Goal: Transaction & Acquisition: Download file/media

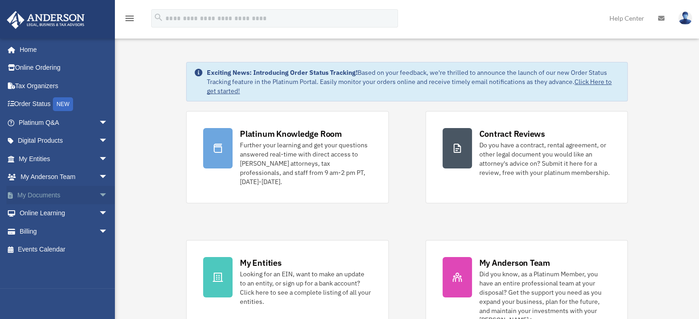
click at [99, 195] on span "arrow_drop_down" at bounding box center [108, 195] width 18 height 19
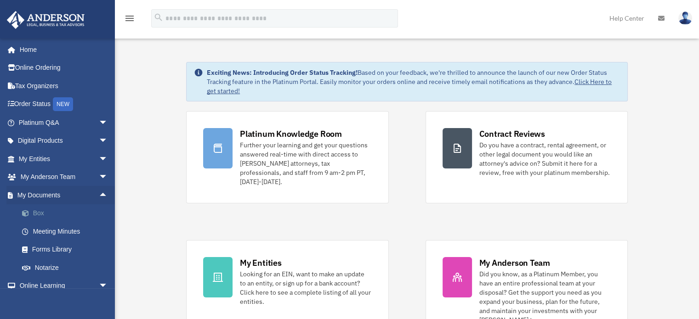
click at [47, 212] on link "Box" at bounding box center [67, 214] width 109 height 18
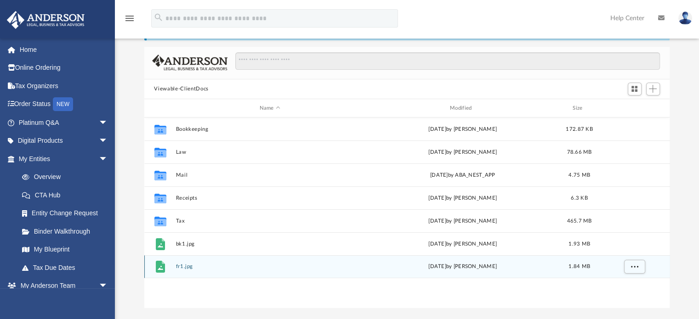
scroll to position [92, 0]
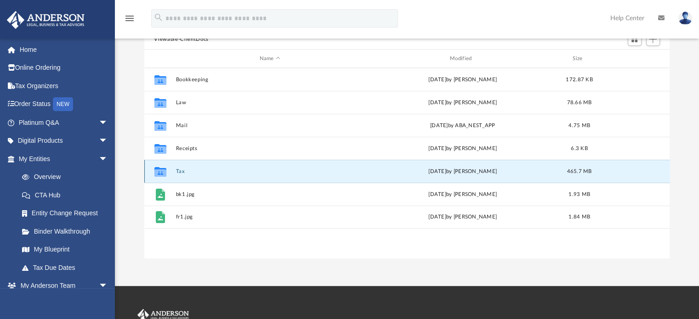
click at [180, 169] on button "Tax" at bounding box center [270, 172] width 188 height 6
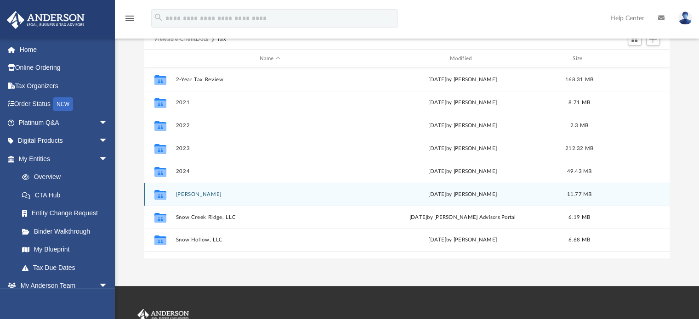
click at [216, 192] on button "[PERSON_NAME]" at bounding box center [270, 195] width 188 height 6
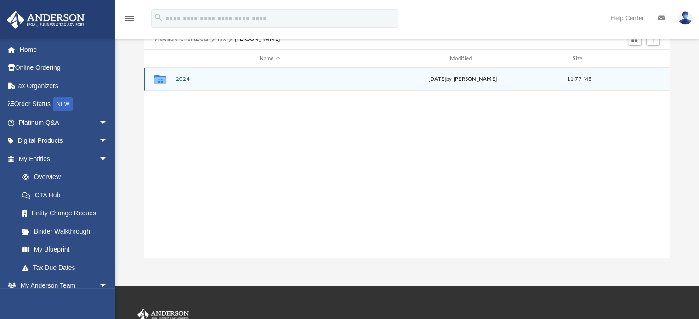
click at [181, 81] on button "2024" at bounding box center [270, 80] width 188 height 6
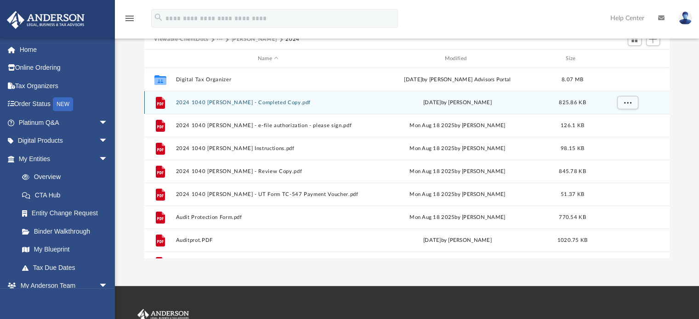
click at [243, 103] on button "2024 1040 [PERSON_NAME] - Completed Copy.pdf" at bounding box center [268, 103] width 185 height 6
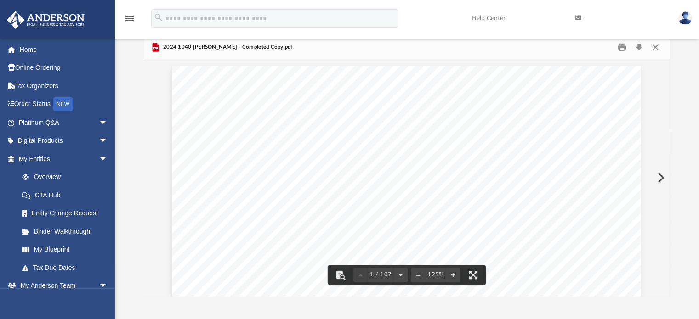
scroll to position [40, 0]
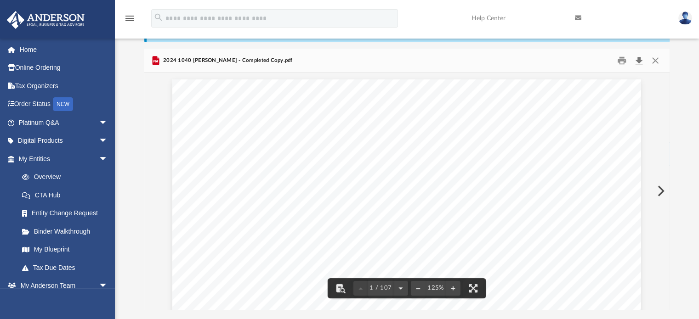
click at [636, 57] on button "Download" at bounding box center [639, 60] width 17 height 14
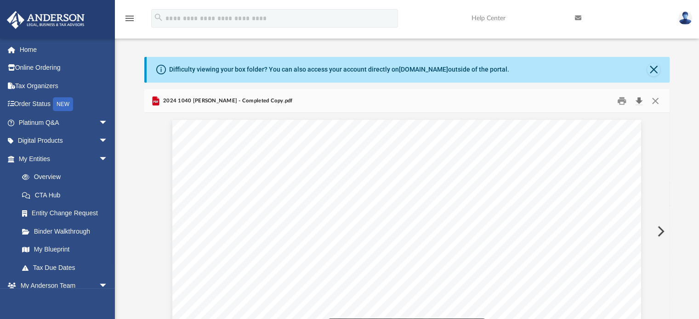
scroll to position [0, 0]
